Goal: Information Seeking & Learning: Learn about a topic

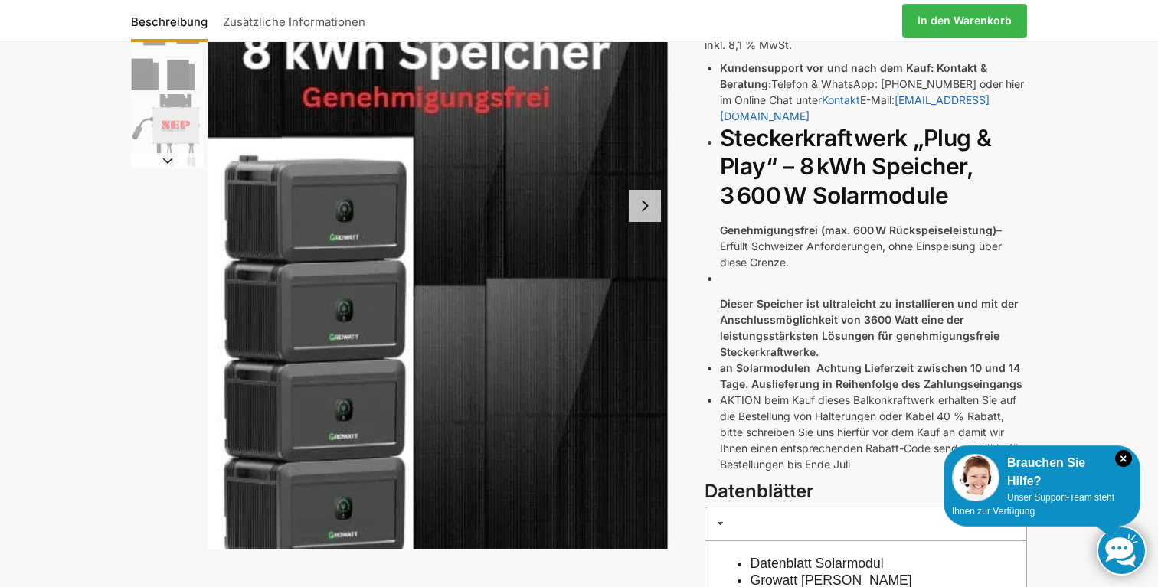
scroll to position [253, 0]
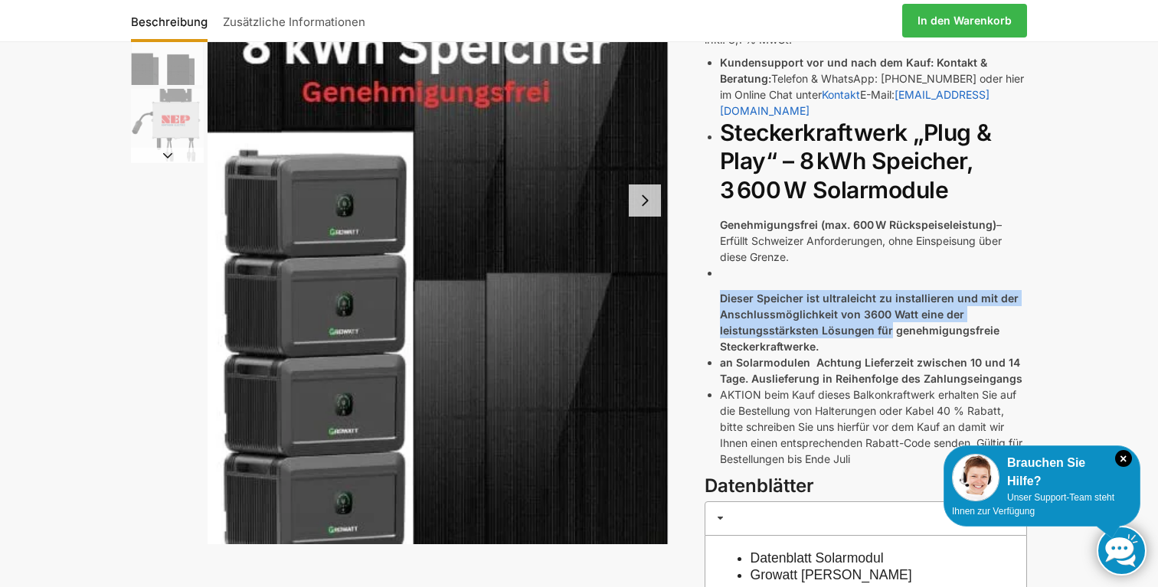
drag, startPoint x: 770, startPoint y: 264, endPoint x: 885, endPoint y: 320, distance: 127.8
click at [885, 320] on li "Dieser Speicher ist ultraleicht zu installieren und mit der Anschlussmöglichkei…" at bounding box center [873, 310] width 307 height 90
click at [885, 320] on strong "Dieser Speicher ist ultraleicht zu installieren und mit der Anschlussmöglichkei…" at bounding box center [869, 322] width 299 height 61
drag, startPoint x: 885, startPoint y: 332, endPoint x: 692, endPoint y: 290, distance: 198.3
click at [692, 290] on div "Beschreibung Zusätzliche Informationen 5.499,00 CHF Ursprünglicher Preis war: 5…" at bounding box center [579, 358] width 960 height 1003
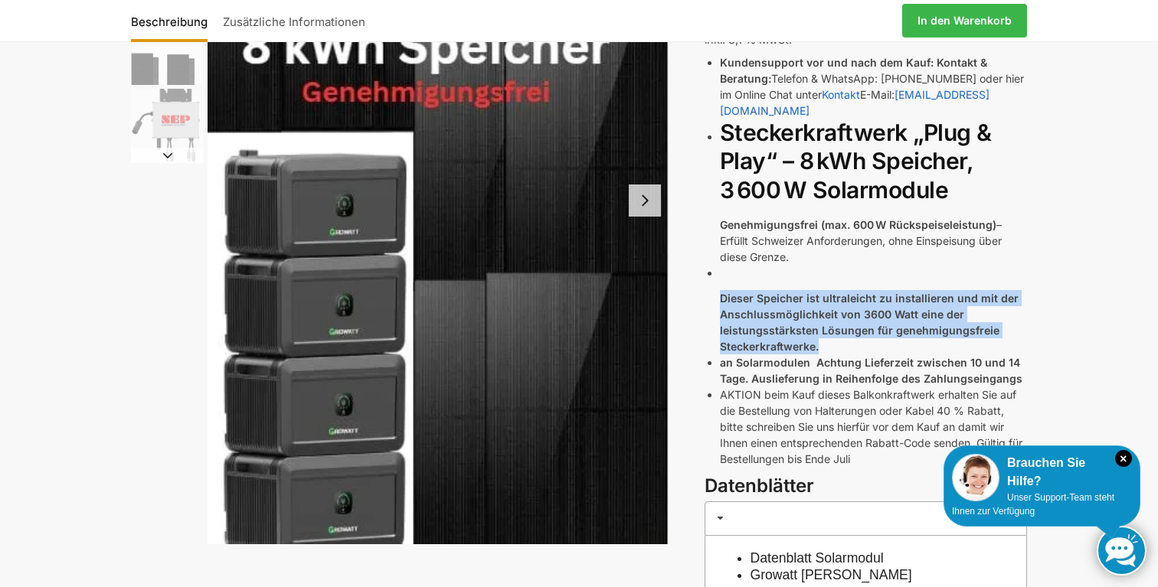
click at [734, 292] on strong "Dieser Speicher ist ultraleicht zu installieren und mit der Anschlussmöglichkei…" at bounding box center [869, 322] width 299 height 61
drag, startPoint x: 708, startPoint y: 278, endPoint x: 864, endPoint y: 331, distance: 164.2
click at [864, 331] on div "Kundensupport vor und nach dem Kauf: Kontakt & Beratung: Telefon & WhatsApp: [P…" at bounding box center [866, 264] width 322 height 420
click at [864, 331] on p "Dieser Speicher ist ultraleicht zu installieren und mit der Anschlussmöglichkei…" at bounding box center [873, 322] width 307 height 64
drag, startPoint x: 864, startPoint y: 331, endPoint x: 696, endPoint y: 268, distance: 179.1
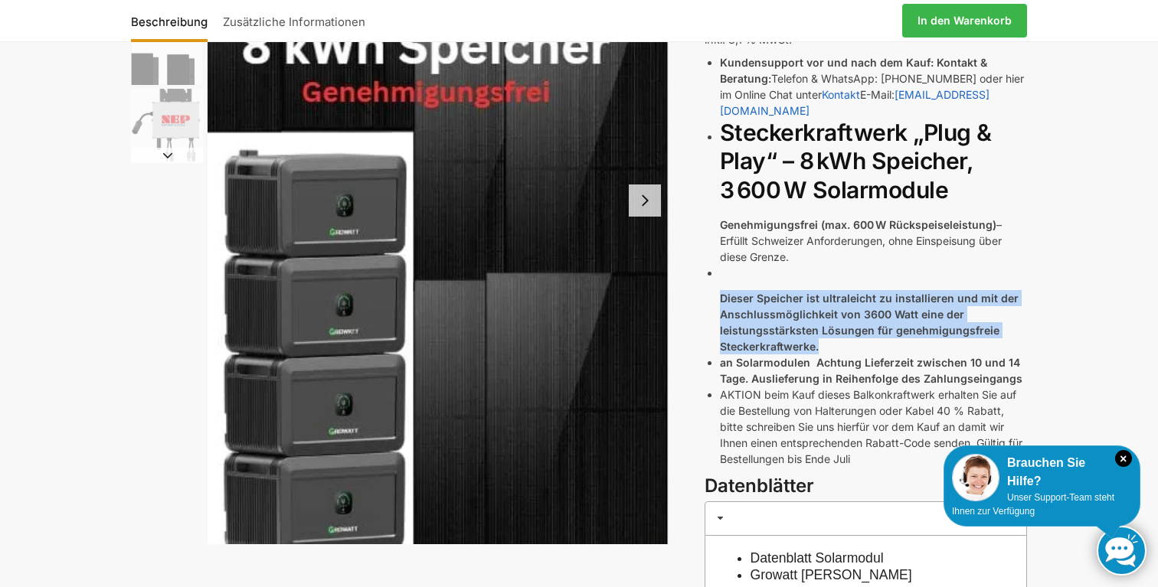
click at [696, 268] on div "Beschreibung Zusätzliche Informationen 5.499,00 CHF Ursprünglicher Preis war: 5…" at bounding box center [579, 358] width 960 height 1003
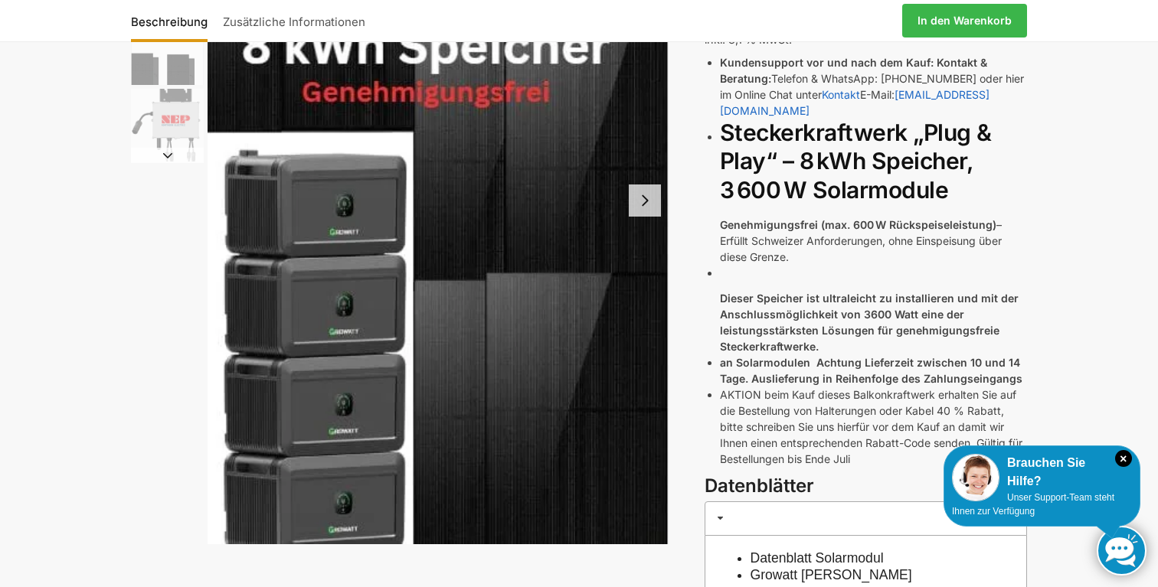
click at [819, 355] on p "an Solarmodulen Achtung Lieferzeit zwischen 10 und 14 Tage. Auslieferung in Rei…" at bounding box center [873, 371] width 307 height 32
drag, startPoint x: 852, startPoint y: 335, endPoint x: 1041, endPoint y: 356, distance: 189.5
click at [1041, 356] on div "Beschreibung Zusätzliche Informationen 5.499,00 CHF Ursprünglicher Preis war: 5…" at bounding box center [579, 358] width 960 height 1003
drag, startPoint x: 1032, startPoint y: 367, endPoint x: 889, endPoint y: 348, distance: 143.6
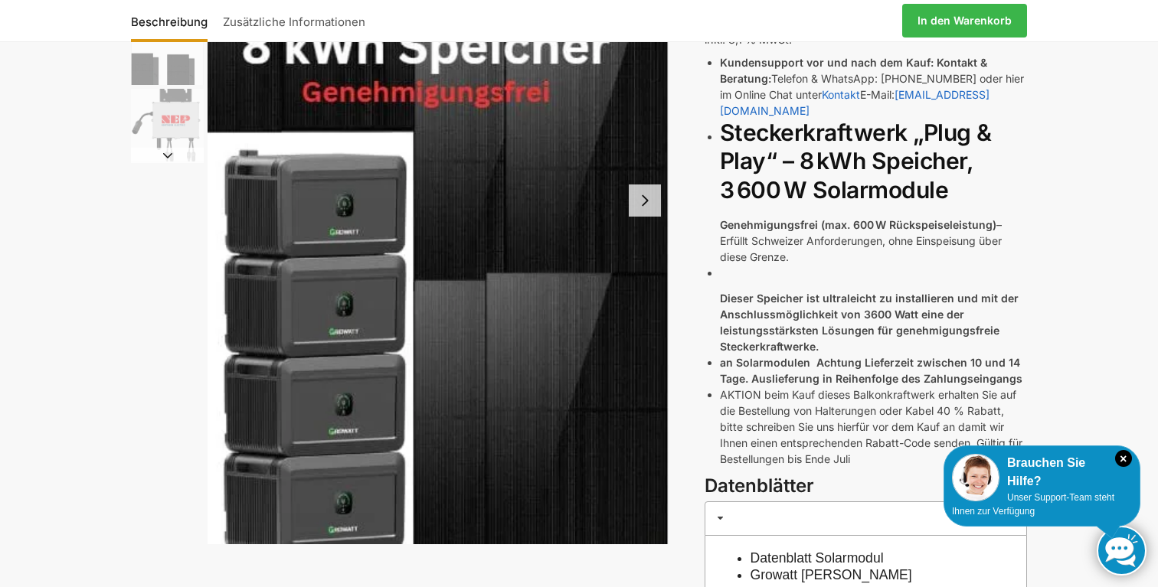
click at [889, 348] on div "Beschreibung Zusätzliche Informationen 5.499,00 CHF Ursprünglicher Preis war: 5…" at bounding box center [579, 358] width 960 height 1003
click at [889, 356] on strong "an Solarmodulen Achtung Lieferzeit zwischen 10 und 14 Tage. Auslieferung in Rei…" at bounding box center [871, 370] width 302 height 29
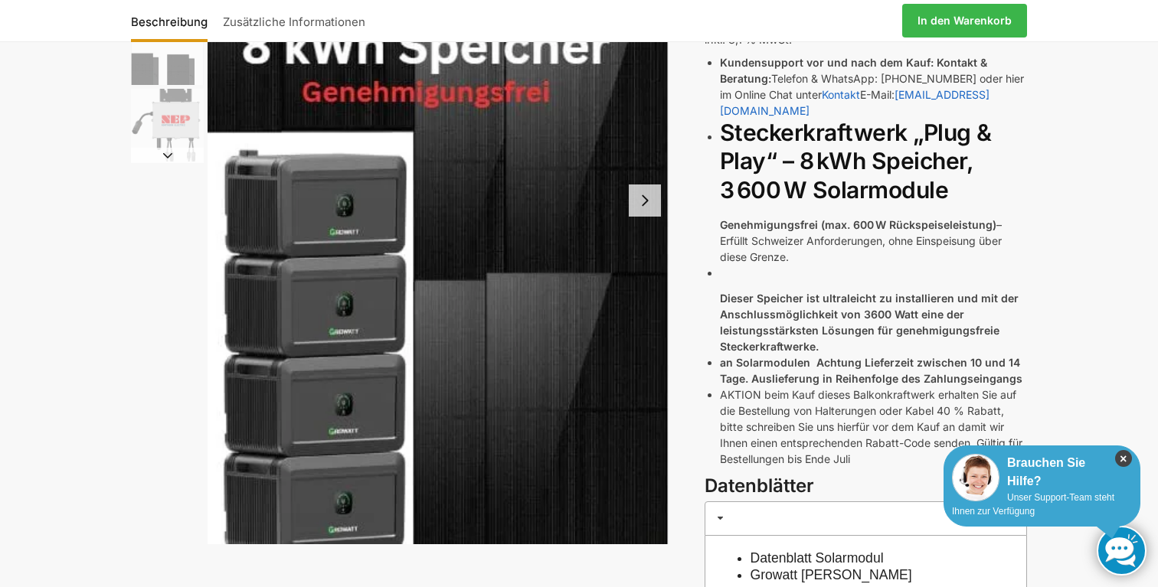
click at [1124, 456] on icon "×" at bounding box center [1123, 458] width 17 height 17
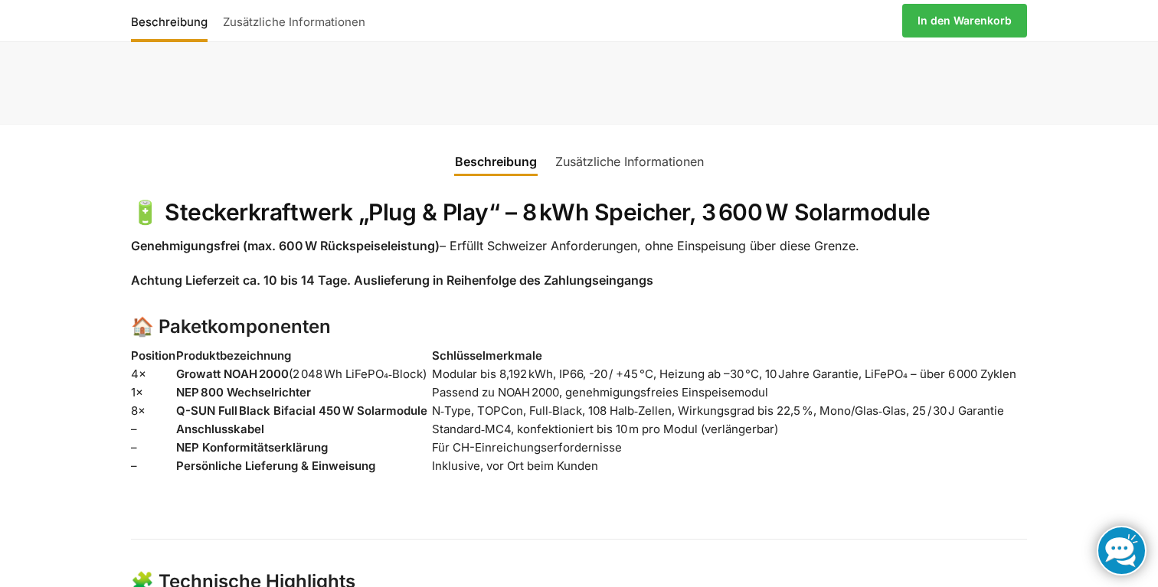
scroll to position [1008, 0]
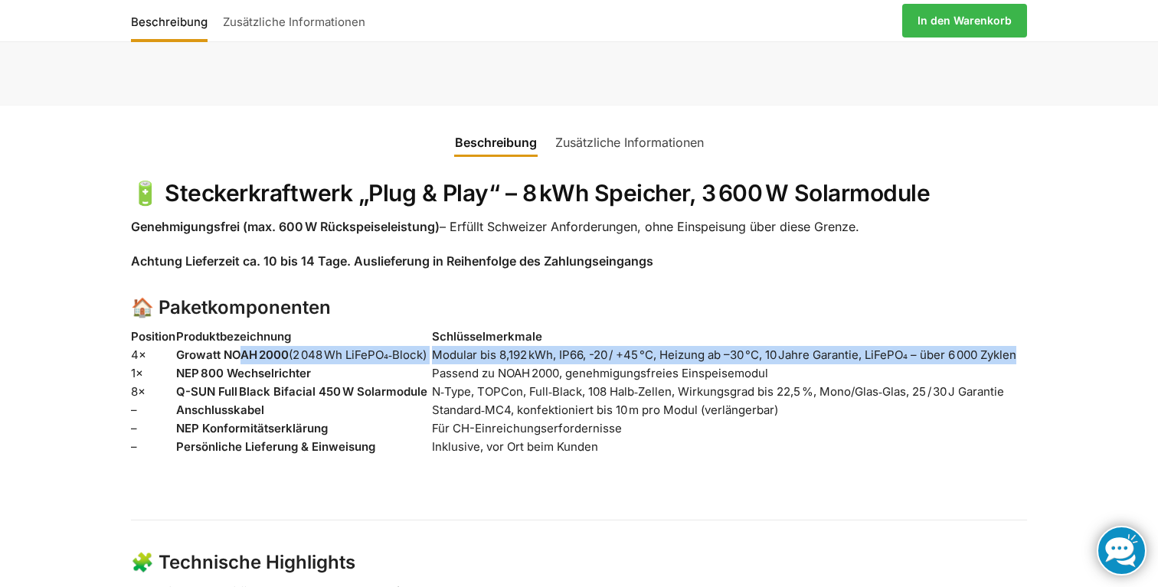
drag, startPoint x: 237, startPoint y: 325, endPoint x: 1024, endPoint y: 321, distance: 786.5
click at [1024, 346] on tr "4× Growatt NOAH 2000 (2 048 Wh LiFePO₄‑Block) Modular bis 8,192 kWh, IP66, -20 …" at bounding box center [579, 355] width 896 height 18
click at [1024, 346] on td "Modular bis 8,192 kWh, IP66, -20 / +45 °C, Heizung ab –30 °C, 10 Jahre Garantie…" at bounding box center [729, 355] width 595 height 18
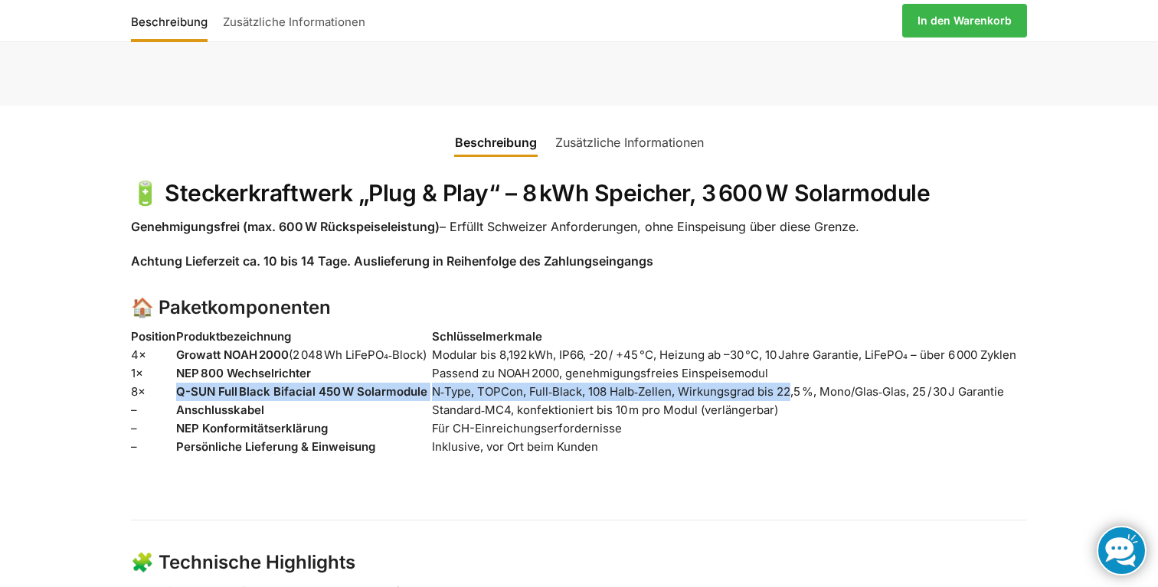
drag, startPoint x: 175, startPoint y: 358, endPoint x: 796, endPoint y: 352, distance: 621.9
click at [796, 383] on tr "8× Q-SUN Full Black Bifacial 450 W Solarmodule N‑Type, TOPCon, Full‑Black, 108 …" at bounding box center [579, 392] width 896 height 18
click at [796, 383] on td "N‑Type, TOPCon, Full‑Black, 108 Halb‑Zellen, Wirkungsgrad bis 22,5 %, Mono/Glas…" at bounding box center [729, 392] width 595 height 18
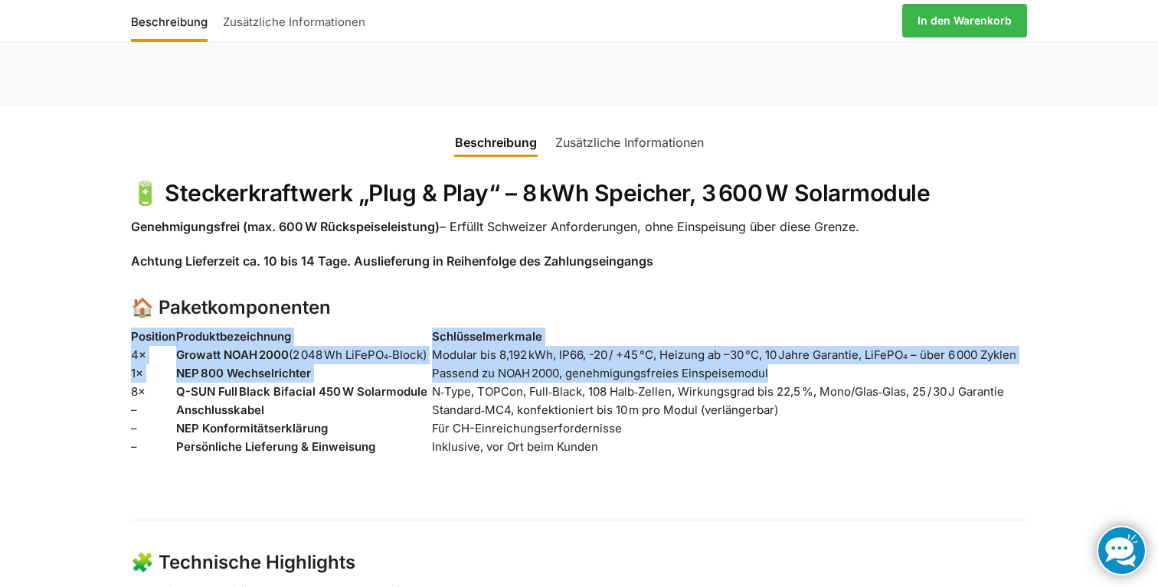
drag, startPoint x: 770, startPoint y: 333, endPoint x: 130, endPoint y: 336, distance: 640.2
click at [131, 365] on tr "1× NEP 800 Wechselrichter Passend zu NOAH 2000, genehmigungsfreies Einspeisemod…" at bounding box center [579, 374] width 896 height 18
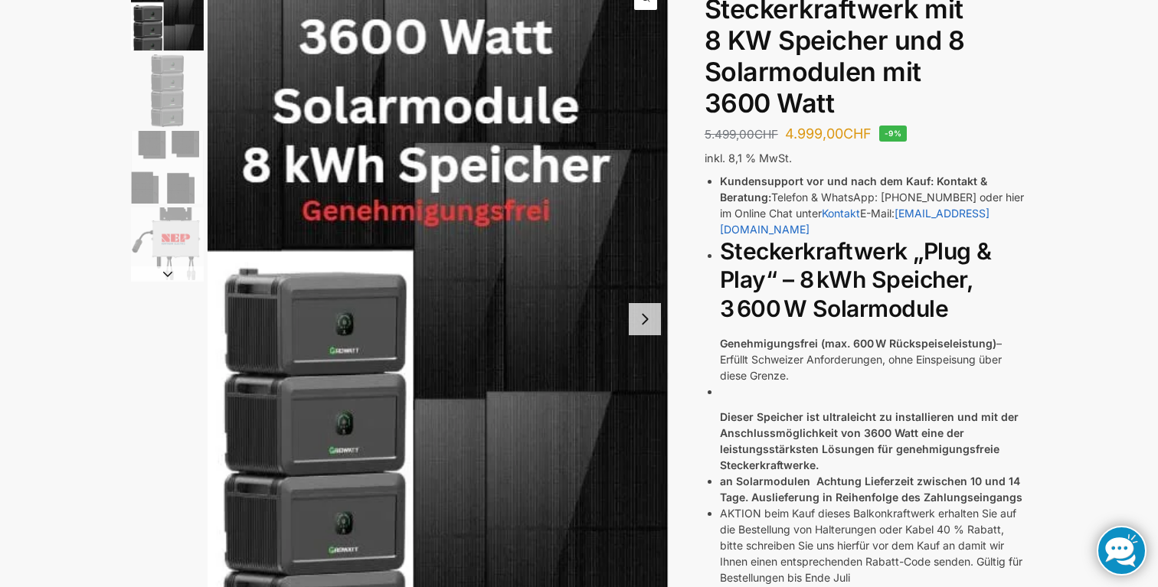
scroll to position [0, 0]
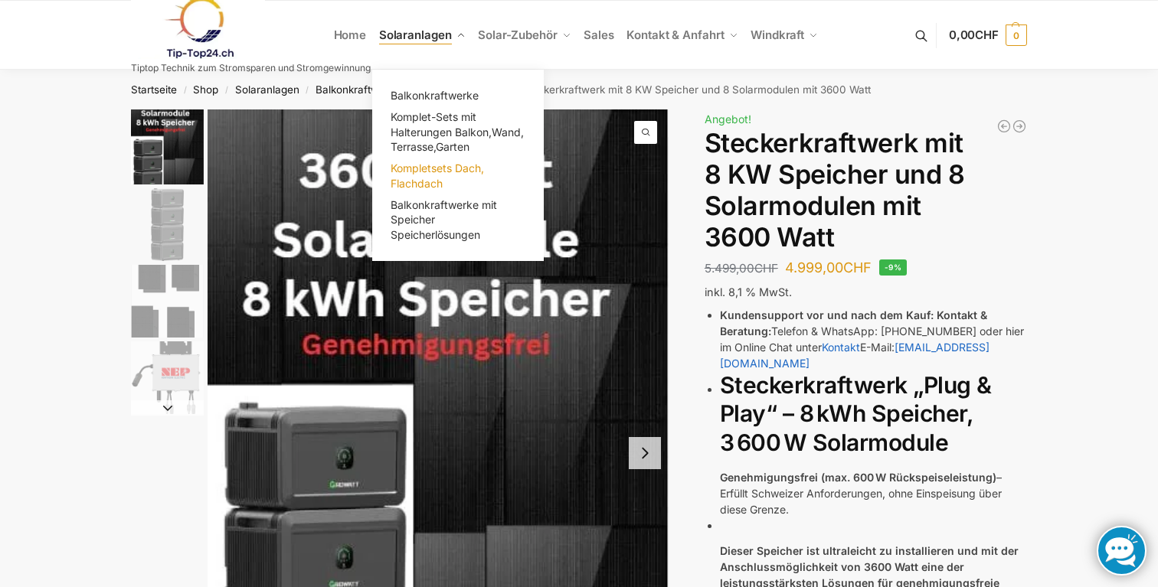
click at [406, 172] on span "Kompletsets Dach, Flachdach" at bounding box center [437, 176] width 93 height 28
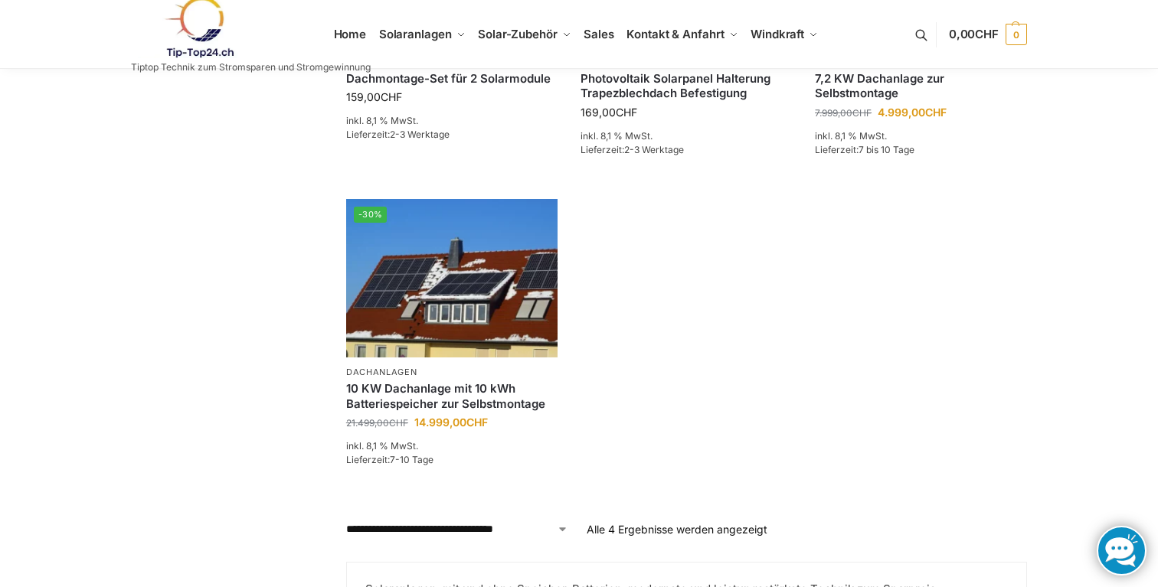
scroll to position [567, 0]
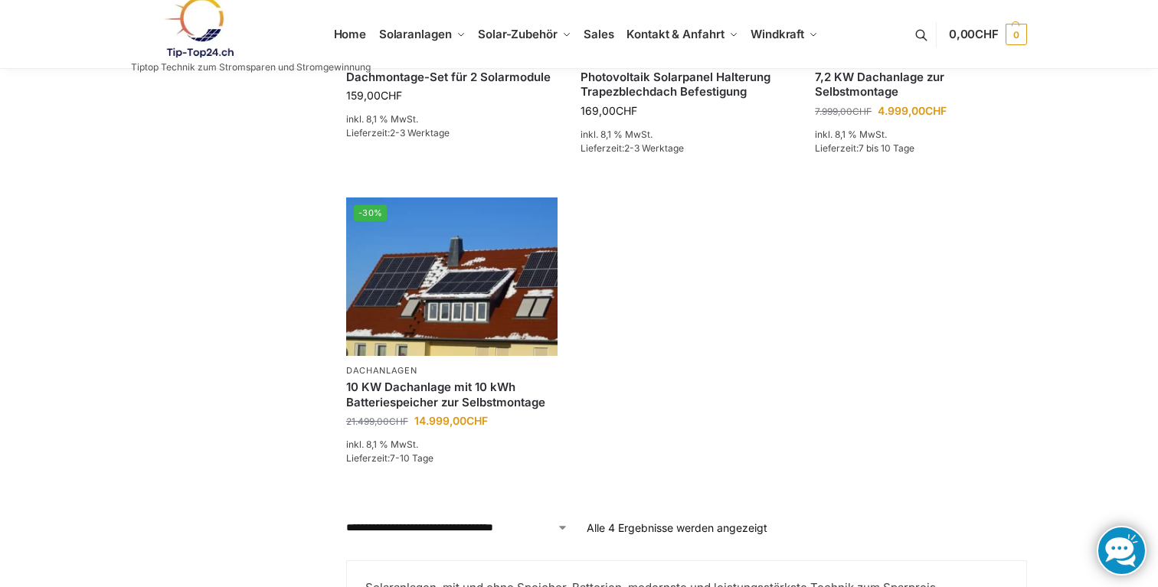
click at [239, 445] on div "**********" at bounding box center [579, 79] width 960 height 1073
click at [277, 454] on div "**********" at bounding box center [579, 79] width 960 height 1073
click at [292, 292] on div "**********" at bounding box center [579, 79] width 960 height 1073
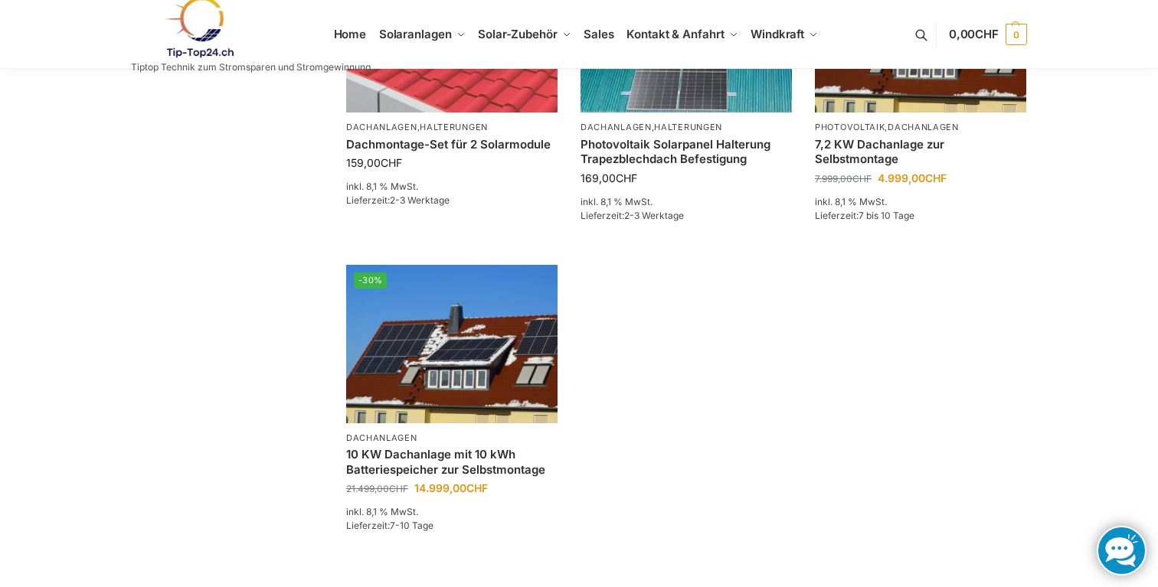
scroll to position [489, 0]
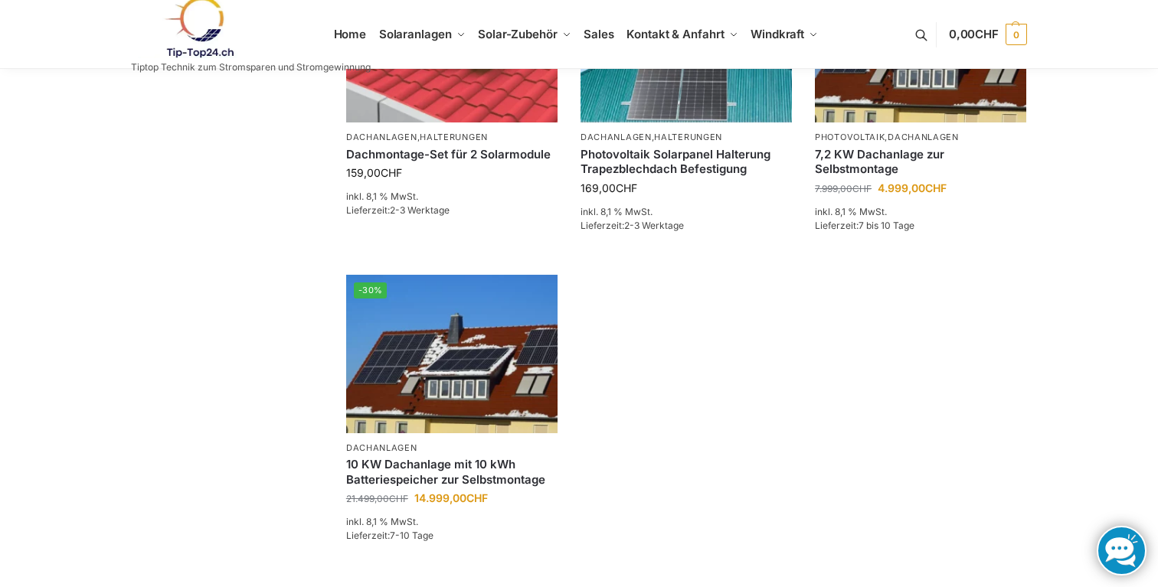
click at [283, 352] on div "**********" at bounding box center [579, 156] width 960 height 1073
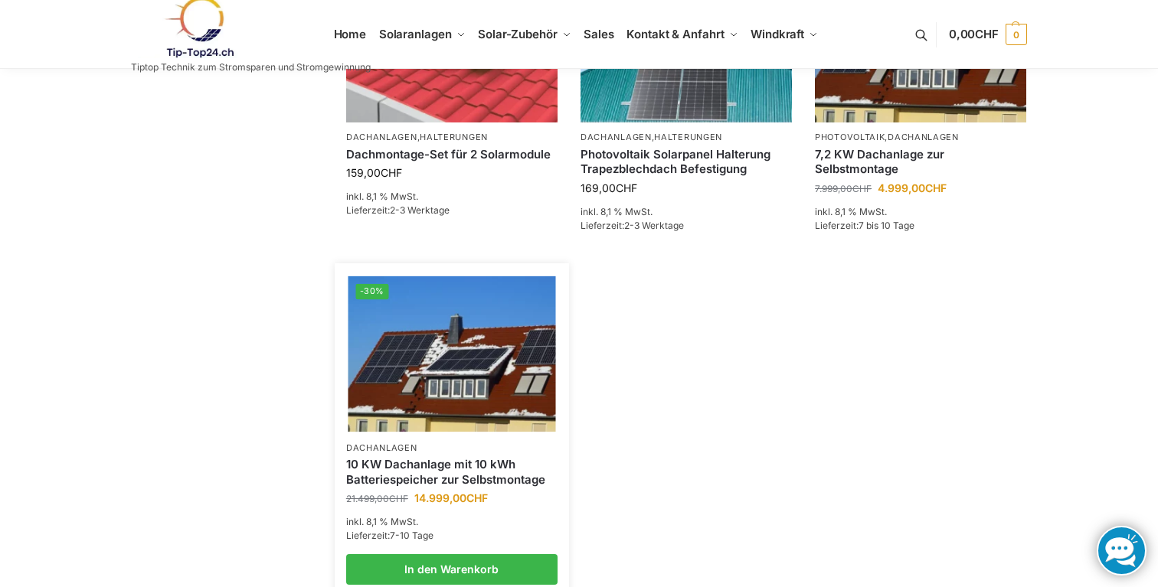
click at [463, 371] on img at bounding box center [452, 353] width 208 height 155
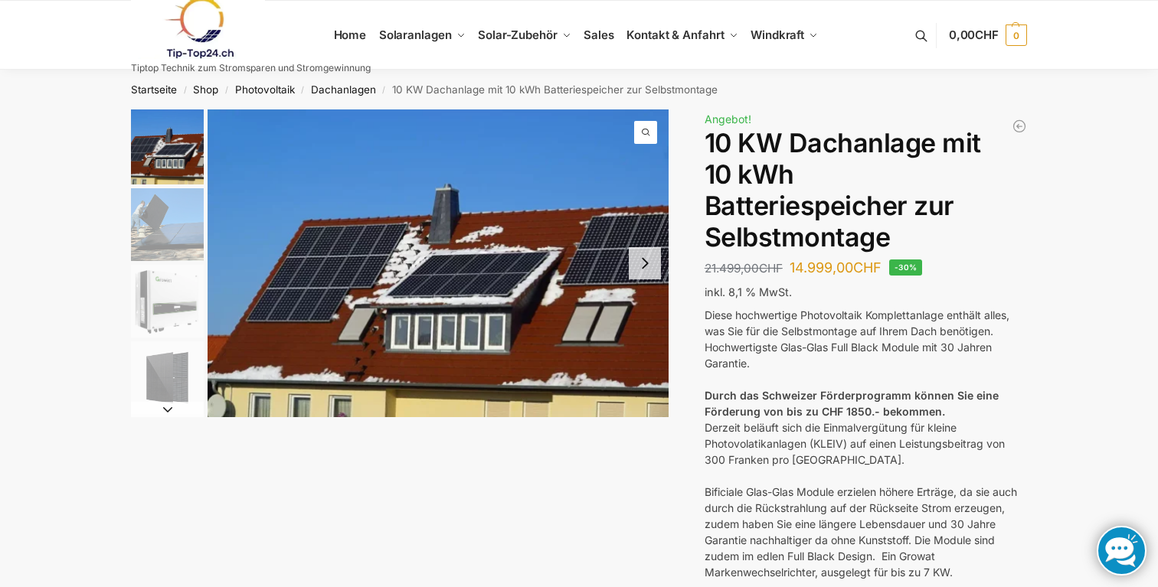
click at [1049, 286] on div "Beschreibung Zusätzliche Informationen 21.499,00 CHF Ursprünglicher Preis war: …" at bounding box center [579, 561] width 960 height 903
click at [137, 217] on img "2 / 7" at bounding box center [167, 224] width 73 height 73
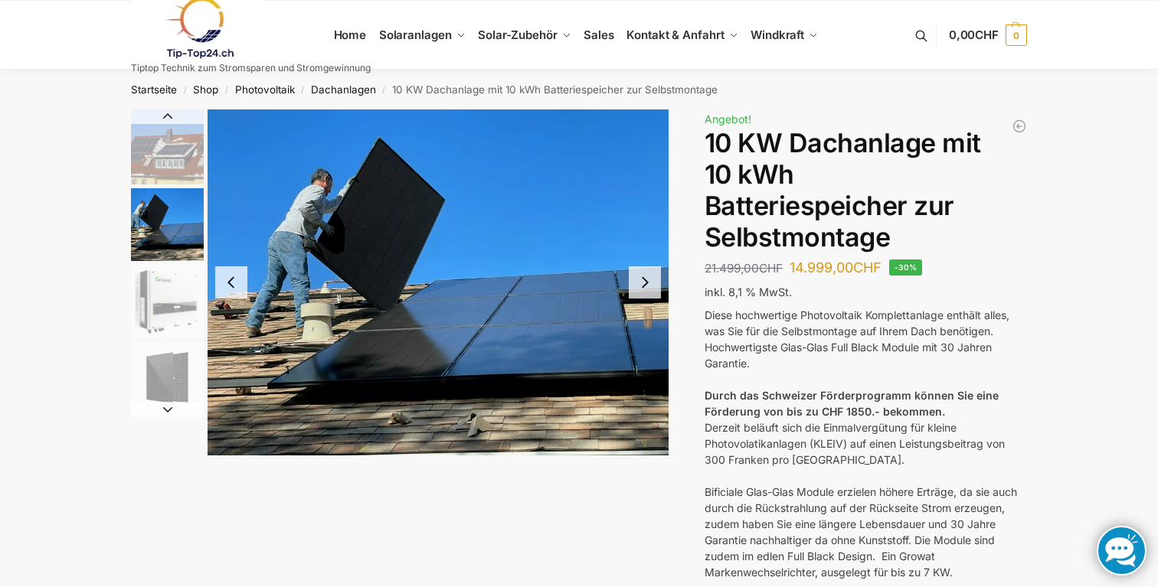
click at [646, 298] on button "Next slide" at bounding box center [645, 283] width 32 height 32
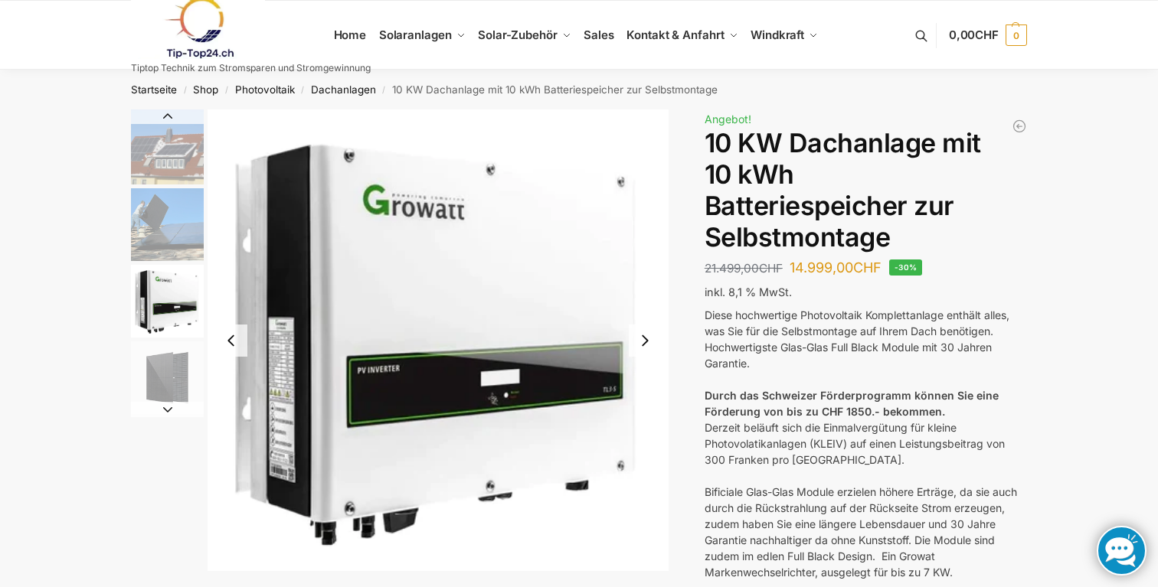
click at [871, 397] on strong "Durch das Schweizer Förderprogramm können Sie eine Förderung von bis zu CHF 185…" at bounding box center [852, 403] width 294 height 29
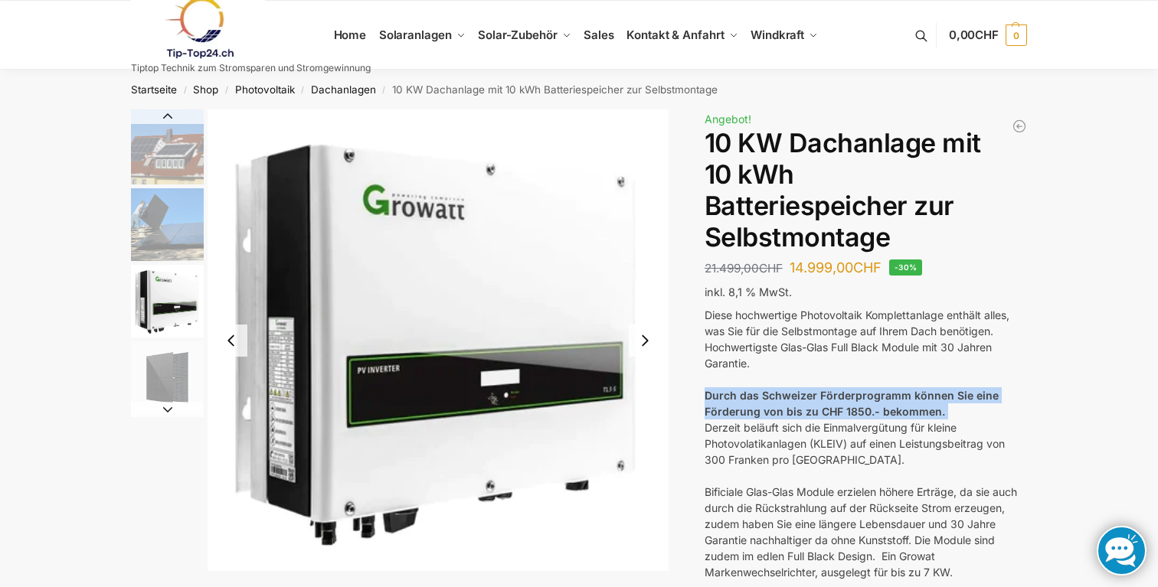
click at [871, 397] on strong "Durch das Schweizer Förderprogramm können Sie eine Förderung von bis zu CHF 185…" at bounding box center [852, 403] width 294 height 29
click at [873, 404] on strong "Durch das Schweizer Förderprogramm können Sie eine Förderung von bis zu CHF 185…" at bounding box center [852, 403] width 294 height 29
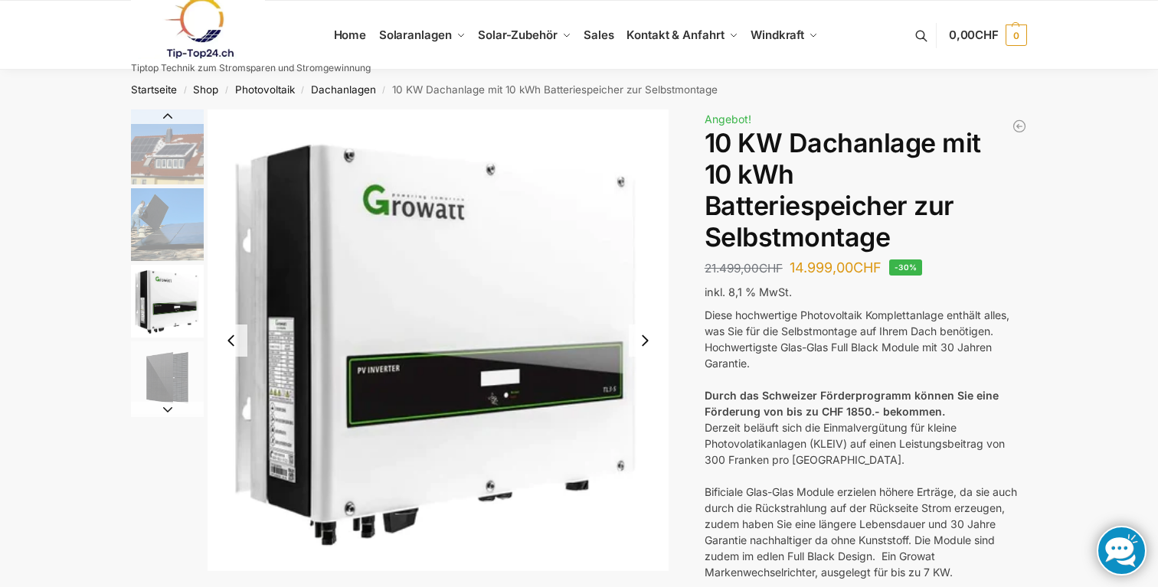
click at [873, 404] on strong "Durch das Schweizer Förderprogramm können Sie eine Förderung von bis zu CHF 185…" at bounding box center [852, 403] width 294 height 29
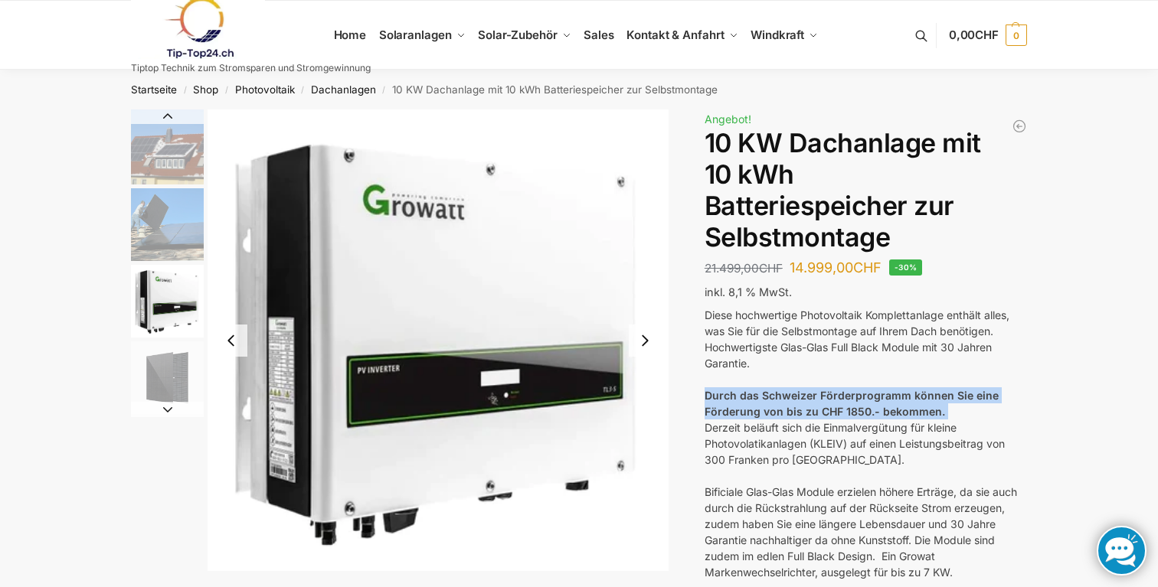
click at [876, 433] on div "Derzeit beläuft sich die Einmalvergütung für kleine Photovolatikanlagen (KLEIV)…" at bounding box center [866, 444] width 322 height 48
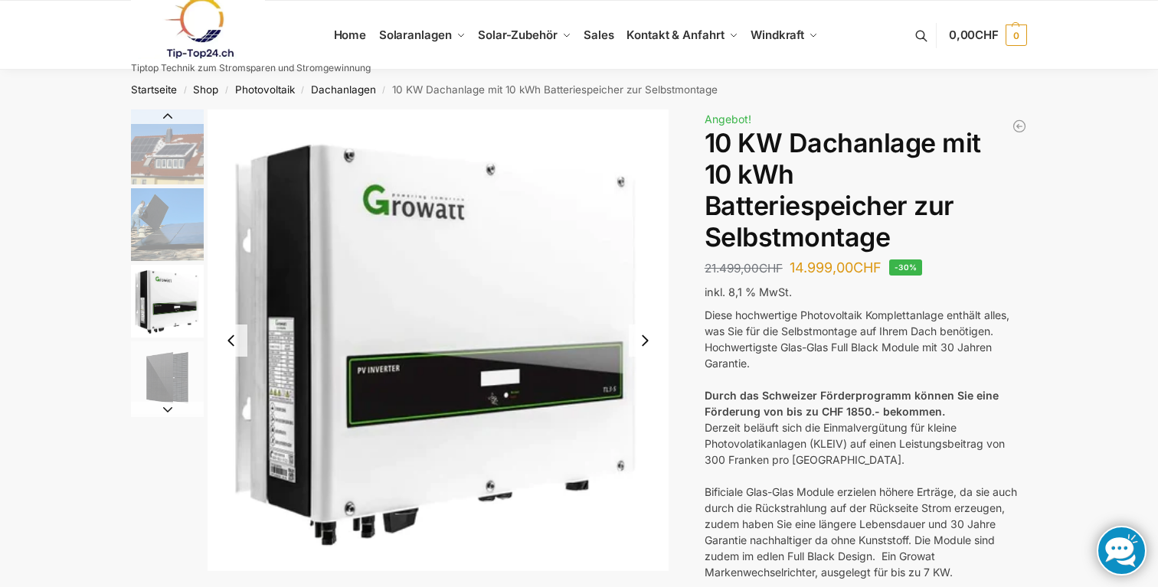
click at [876, 433] on div "Derzeit beläuft sich die Einmalvergütung für kleine Photovolatikanlagen (KLEIV)…" at bounding box center [866, 444] width 322 height 48
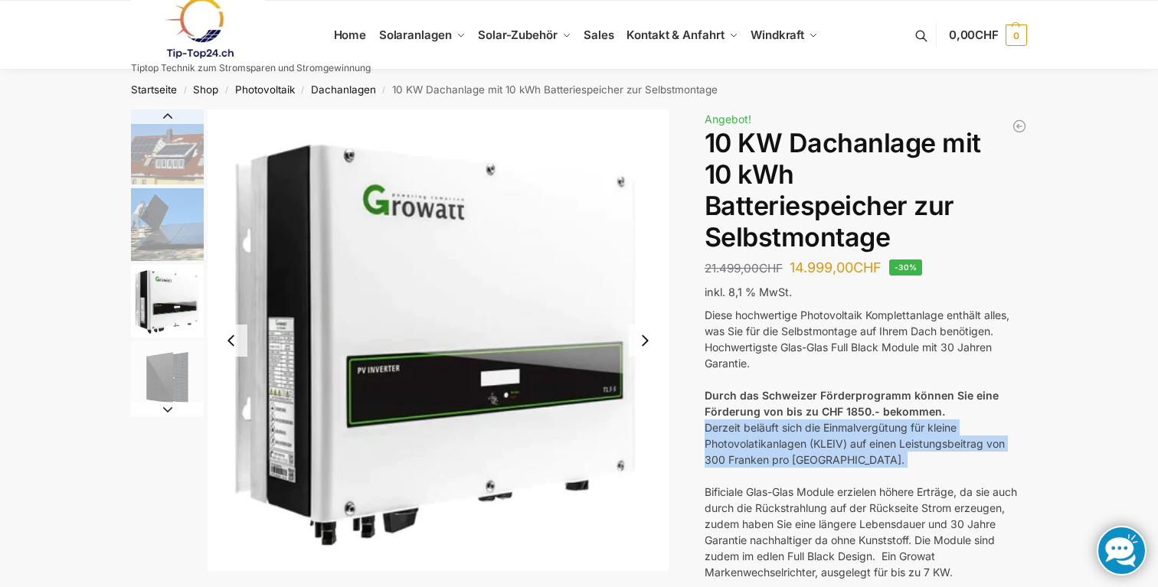
click at [876, 433] on div "Derzeit beläuft sich die Einmalvergütung für kleine Photovolatikanlagen (KLEIV)…" at bounding box center [866, 444] width 322 height 48
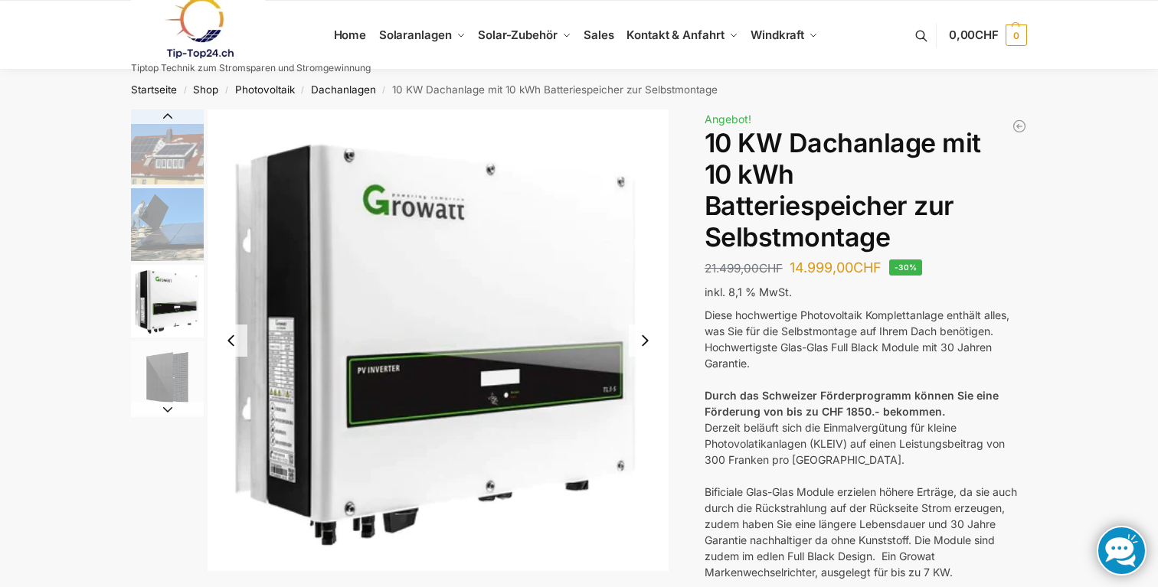
click at [876, 433] on div "Derzeit beläuft sich die Einmalvergütung für kleine Photovolatikanlagen (KLEIV)…" at bounding box center [866, 444] width 322 height 48
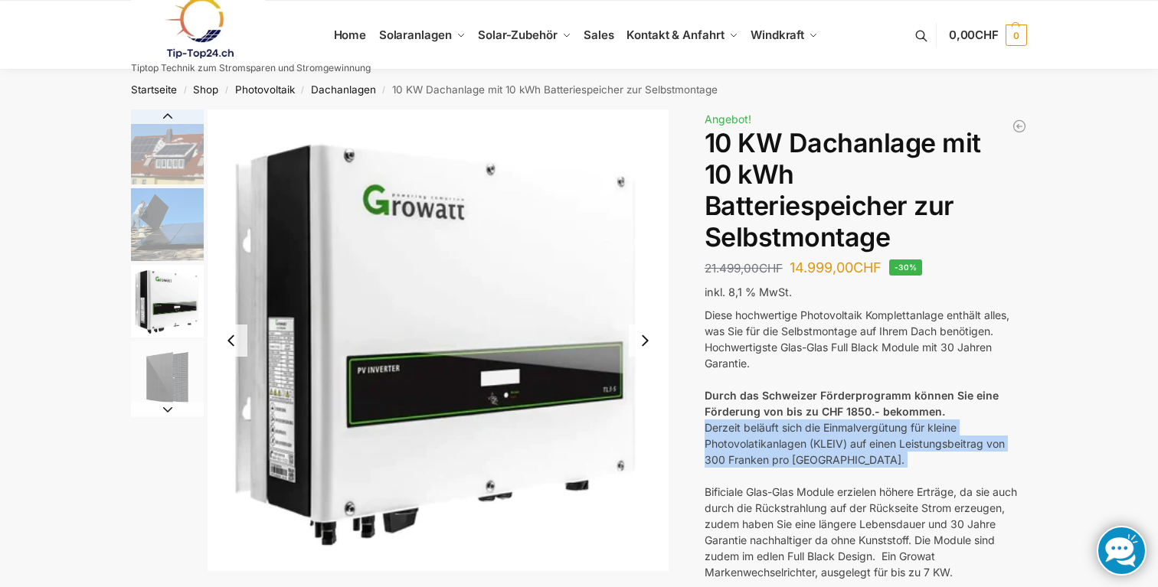
click at [881, 458] on div "Derzeit beläuft sich die Einmalvergütung für kleine Photovolatikanlagen (KLEIV)…" at bounding box center [866, 444] width 322 height 48
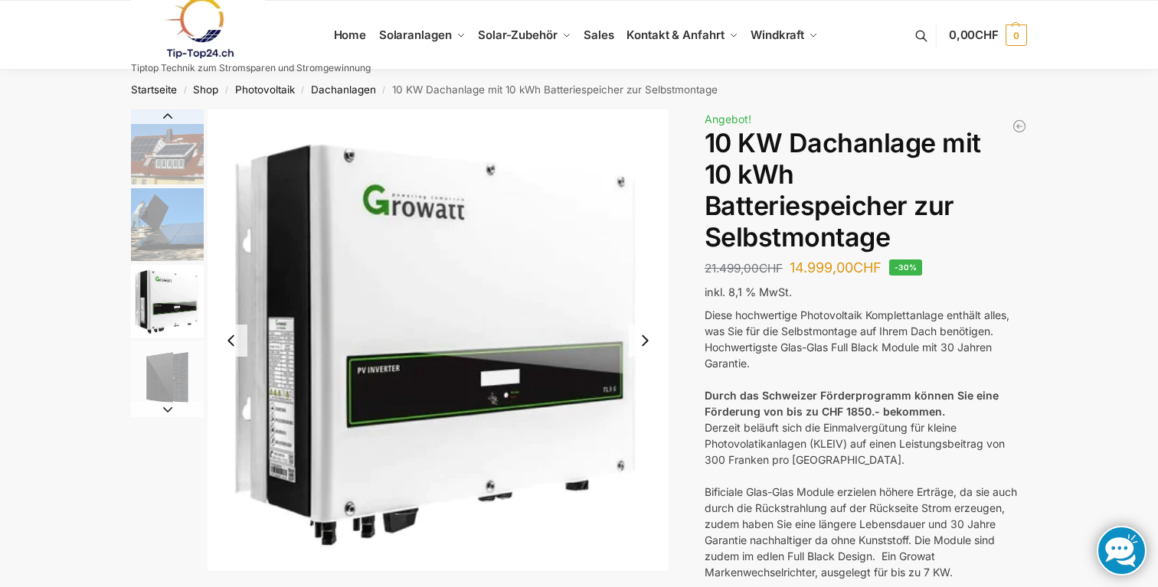
click at [881, 458] on div "Derzeit beläuft sich die Einmalvergütung für kleine Photovolatikanlagen (KLEIV)…" at bounding box center [866, 444] width 322 height 48
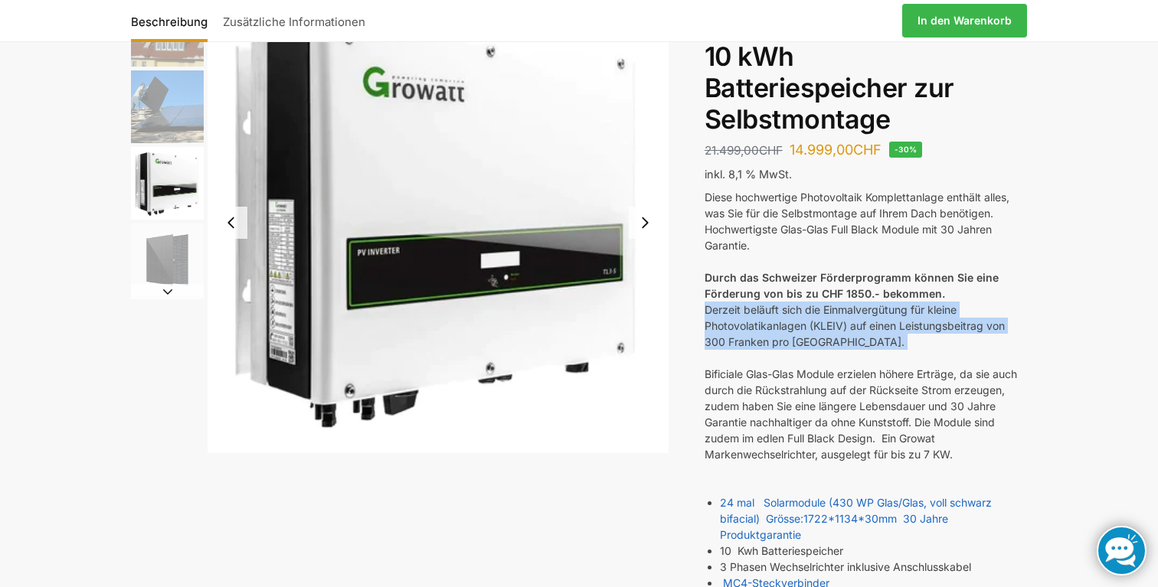
scroll to position [124, 0]
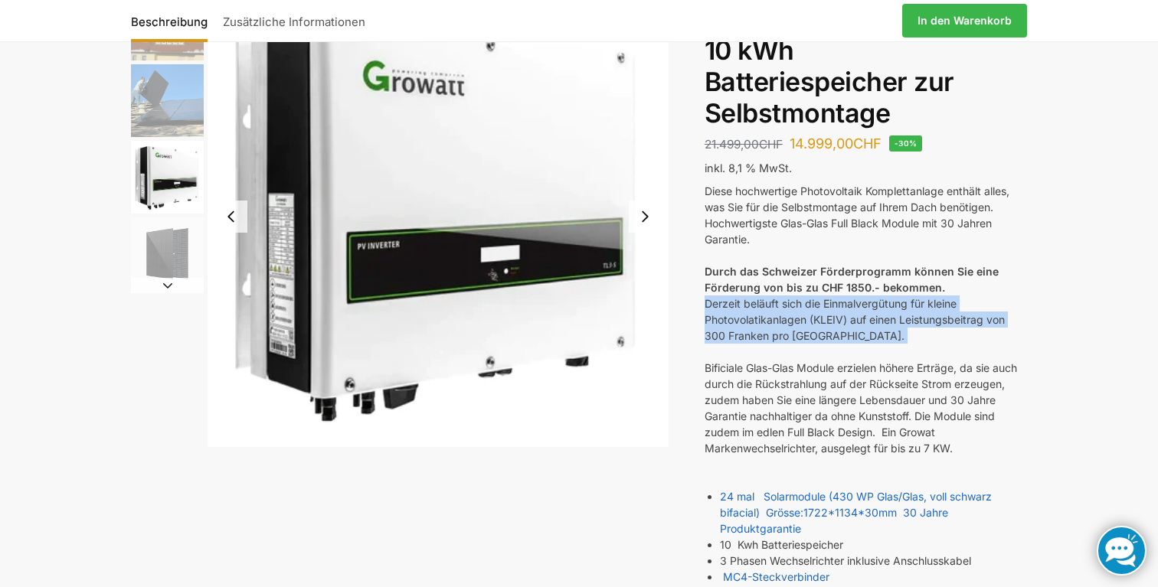
click at [791, 365] on div "Bificiale Glas-Glas Module erzielen höhere Erträge, da sie auch durch die Rücks…" at bounding box center [866, 408] width 322 height 96
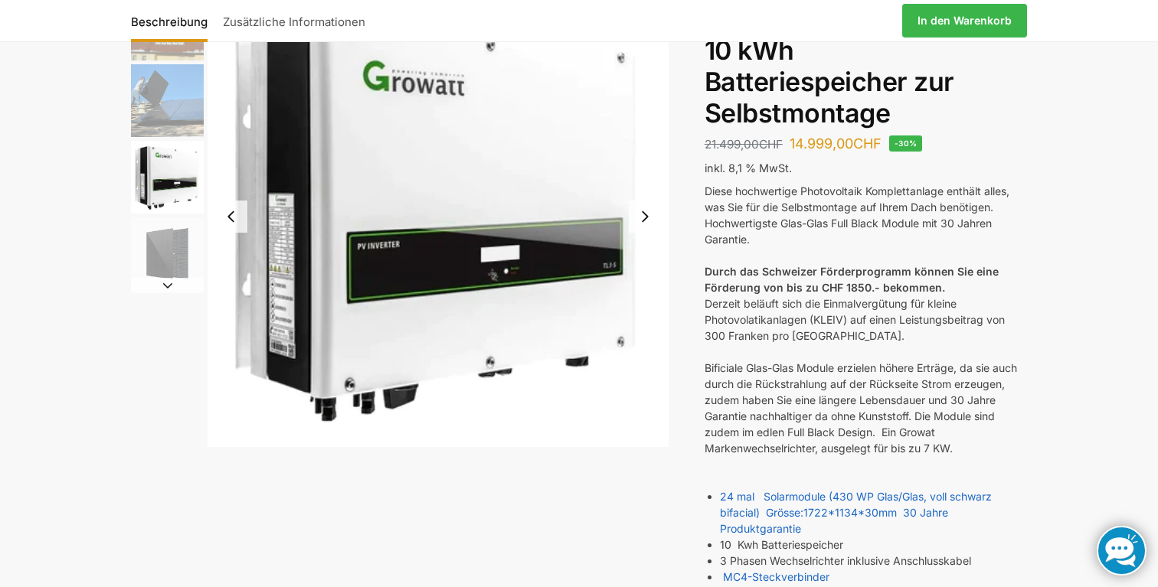
click at [791, 365] on div "Bificiale Glas-Glas Module erzielen höhere Erträge, da sie auch durch die Rücks…" at bounding box center [866, 408] width 322 height 96
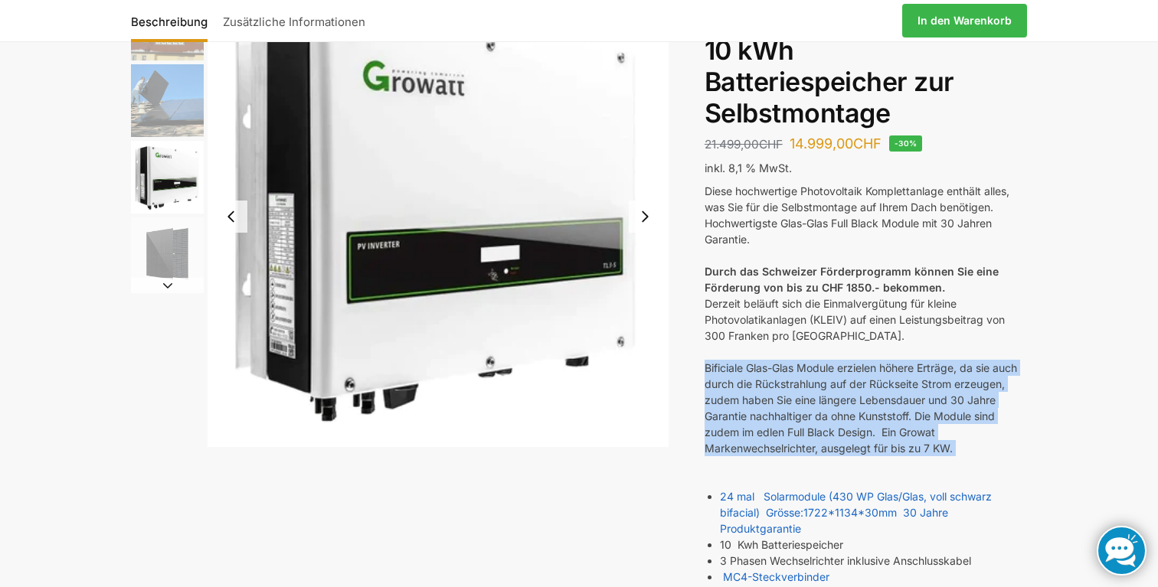
click at [791, 365] on div "Bificiale Glas-Glas Module erzielen höhere Erträge, da sie auch durch die Rücks…" at bounding box center [866, 408] width 322 height 96
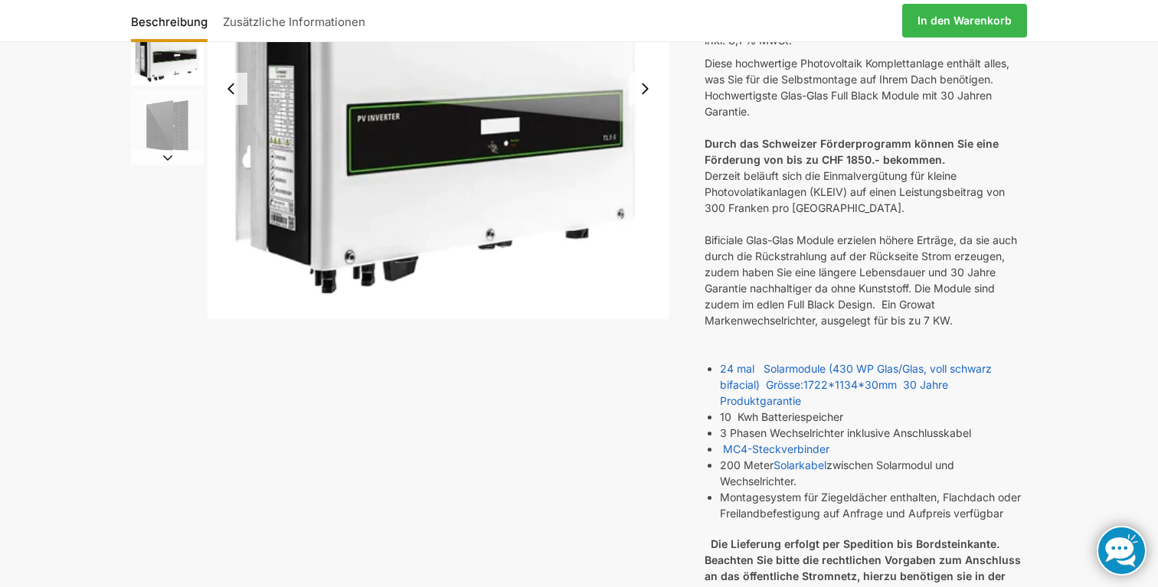
scroll to position [253, 0]
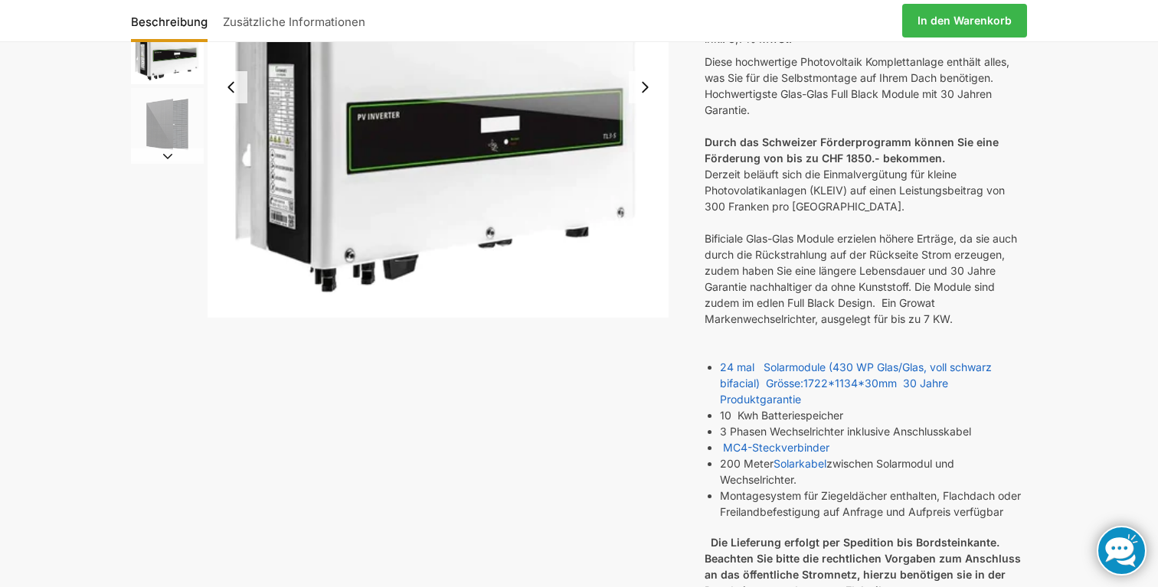
click at [793, 414] on li "10 Kwh Batteriespeicher" at bounding box center [873, 415] width 307 height 16
click at [891, 432] on li "3 Phasen Wechselrichter inklusive Anschlusskabel" at bounding box center [873, 431] width 307 height 16
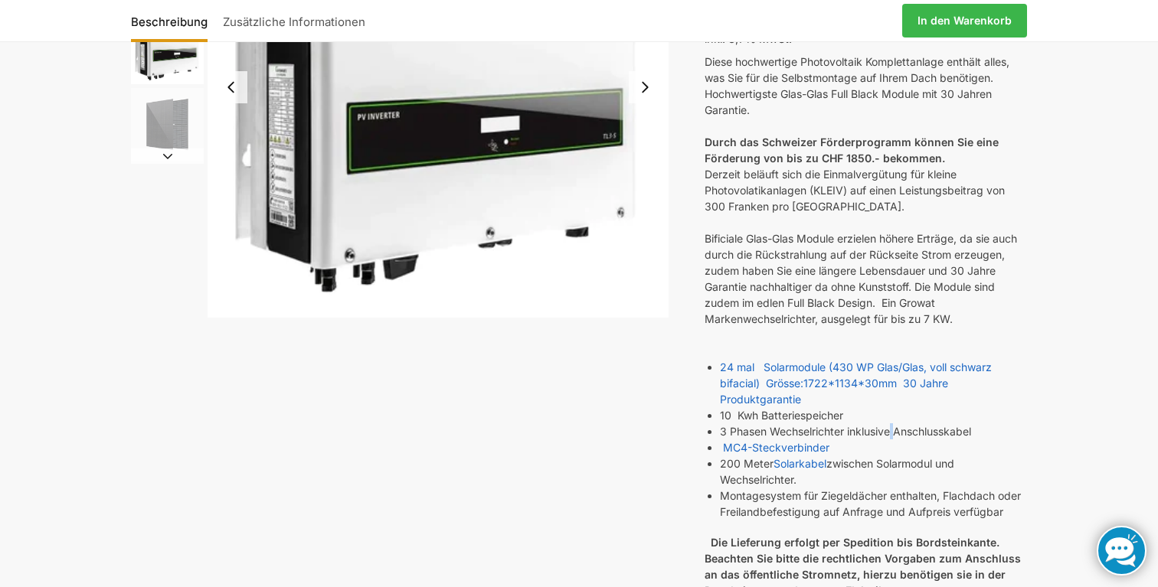
click at [891, 432] on li "3 Phasen Wechselrichter inklusive Anschlusskabel" at bounding box center [873, 431] width 307 height 16
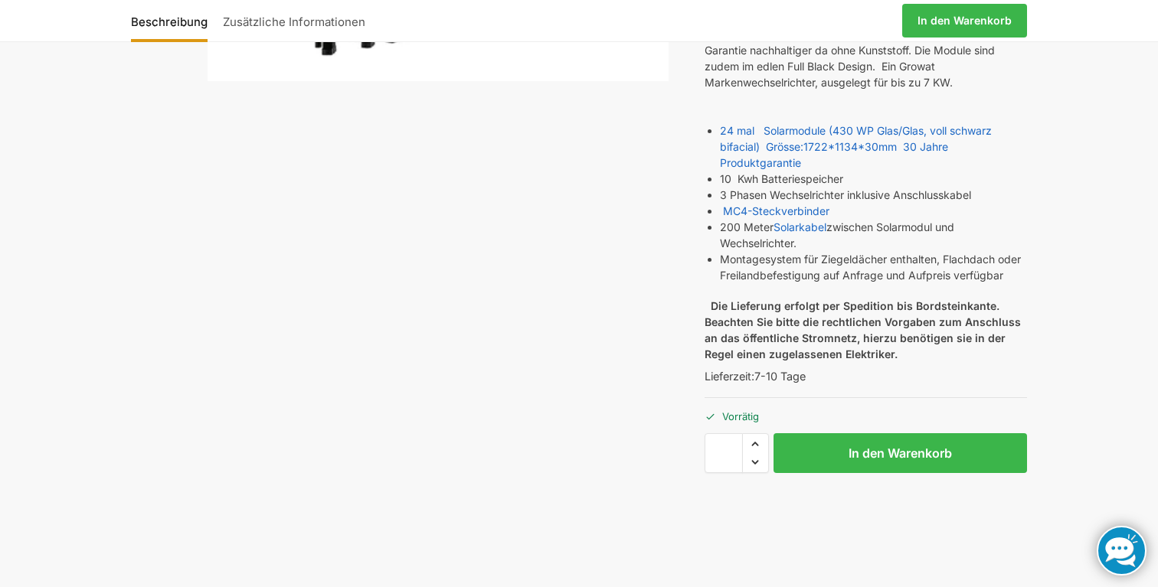
scroll to position [492, 0]
click at [836, 325] on strong "Beachten Sie bitte die rechtlichen Vorgaben zum Anschluss an das öffentliche St…" at bounding box center [863, 336] width 316 height 45
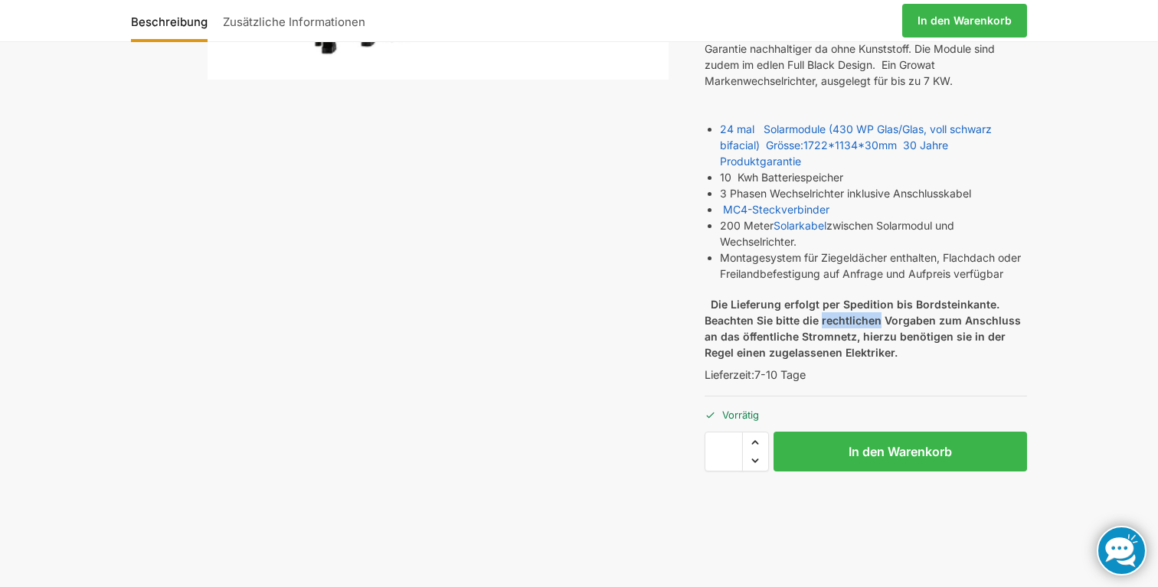
click at [836, 325] on strong "Beachten Sie bitte die rechtlichen Vorgaben zum Anschluss an das öffentliche St…" at bounding box center [863, 336] width 316 height 45
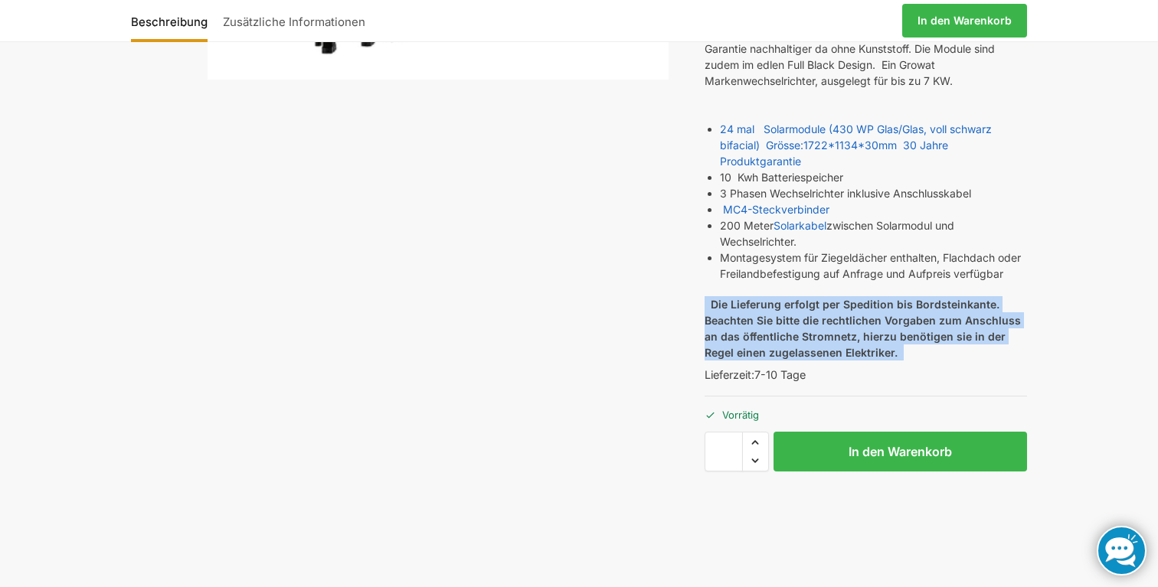
click at [601, 334] on div "Beschreibung Zusätzliche Informationen 21.499,00 CHF Ursprünglicher Preis war: …" at bounding box center [579, 111] width 960 height 986
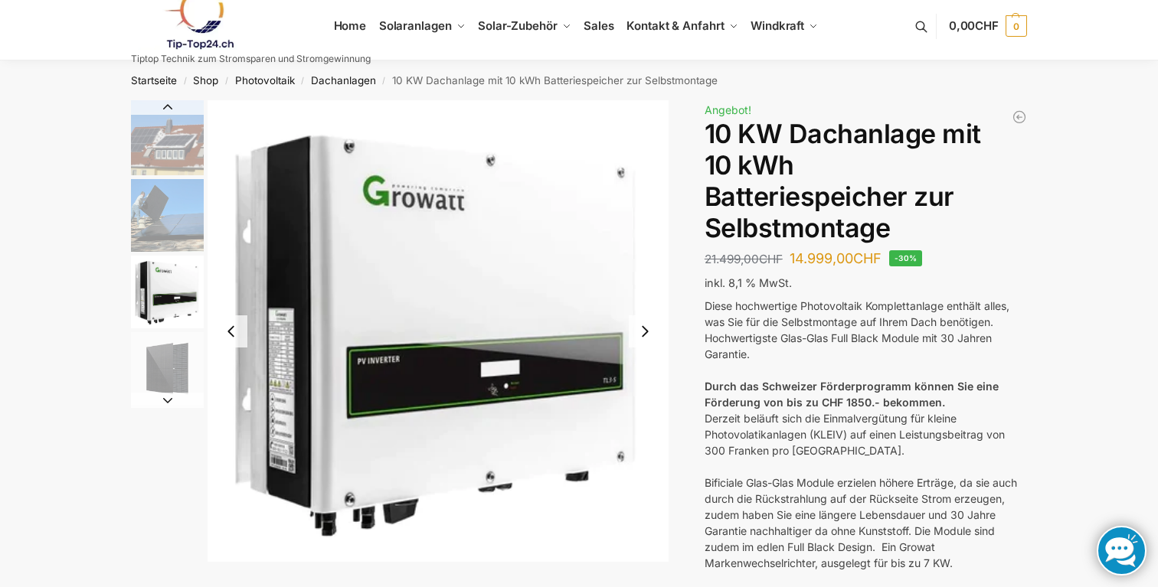
scroll to position [0, 0]
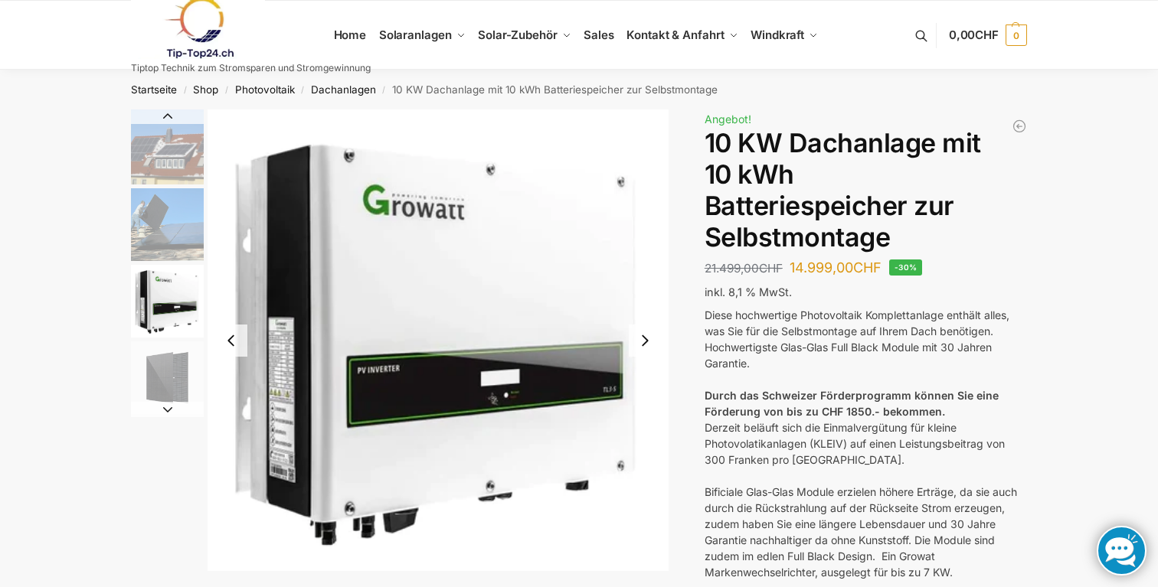
click at [234, 340] on button "Previous slide" at bounding box center [231, 341] width 32 height 32
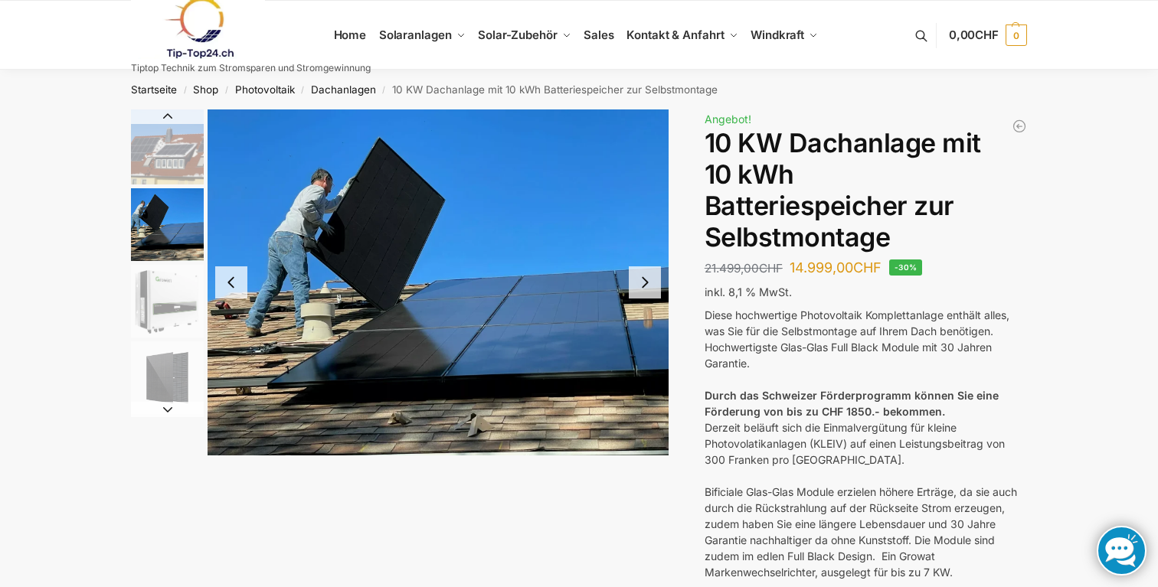
click at [234, 340] on img "2 / 7" at bounding box center [438, 283] width 461 height 346
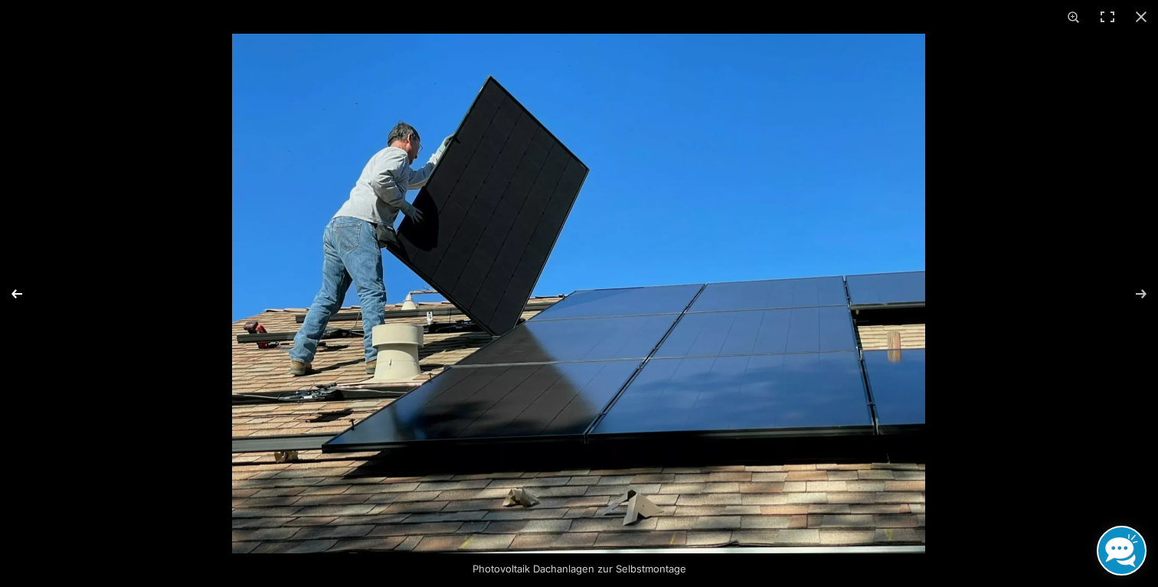
click at [19, 289] on button "Previous (arrow left)" at bounding box center [27, 294] width 54 height 77
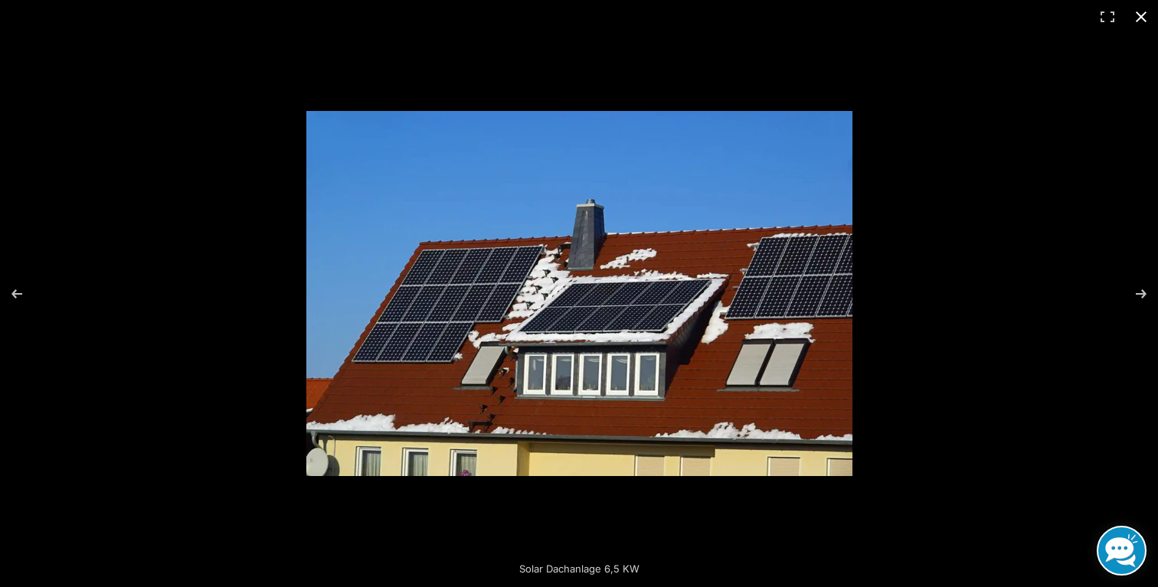
click at [1138, 9] on button "Close (Esc)" at bounding box center [1141, 17] width 34 height 34
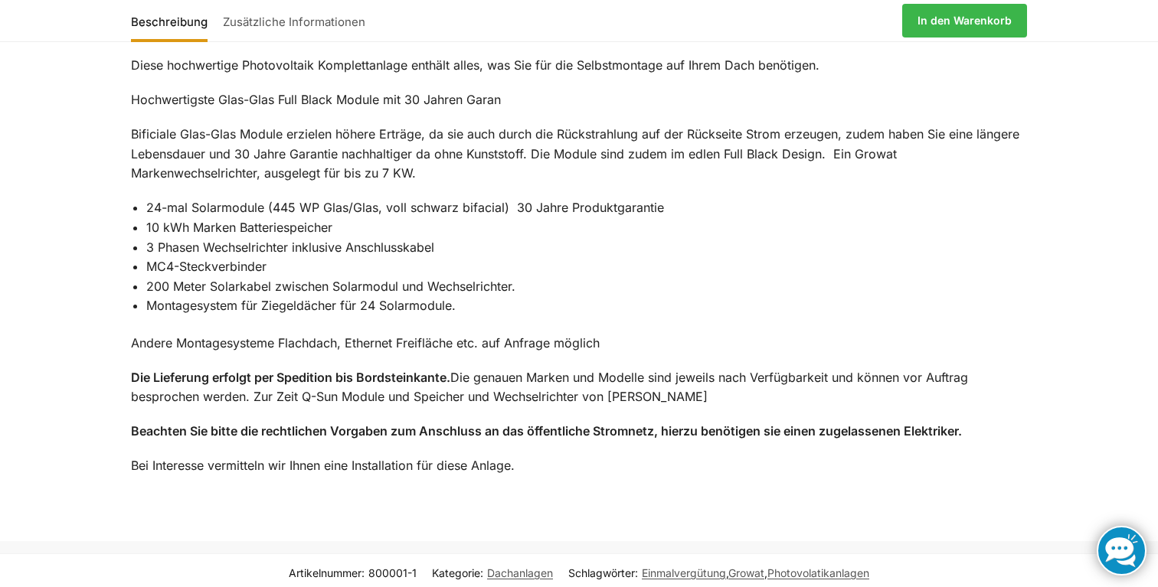
scroll to position [1146, 0]
